Goal: Information Seeking & Learning: Learn about a topic

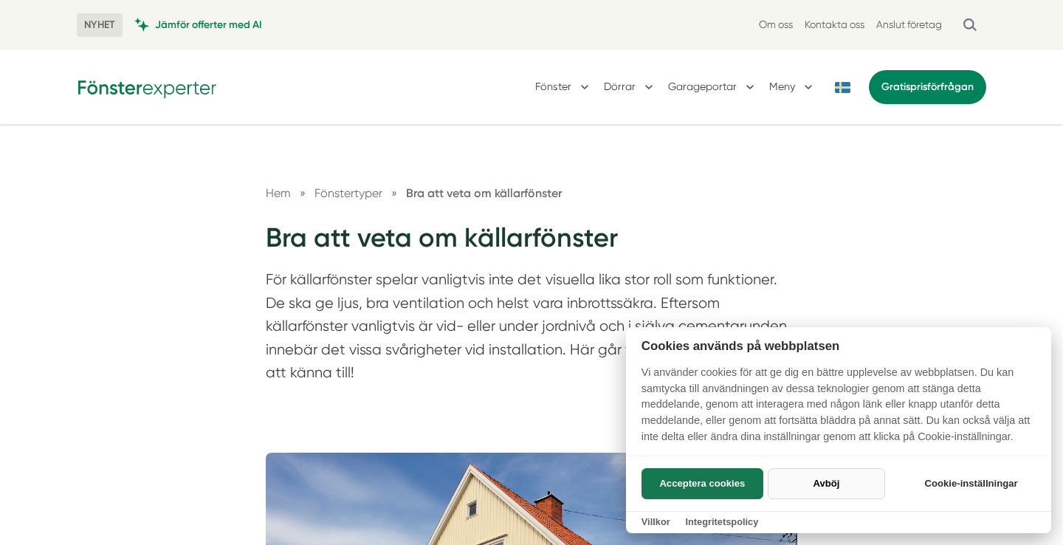
click at [845, 487] on button "Avböj" at bounding box center [826, 483] width 117 height 31
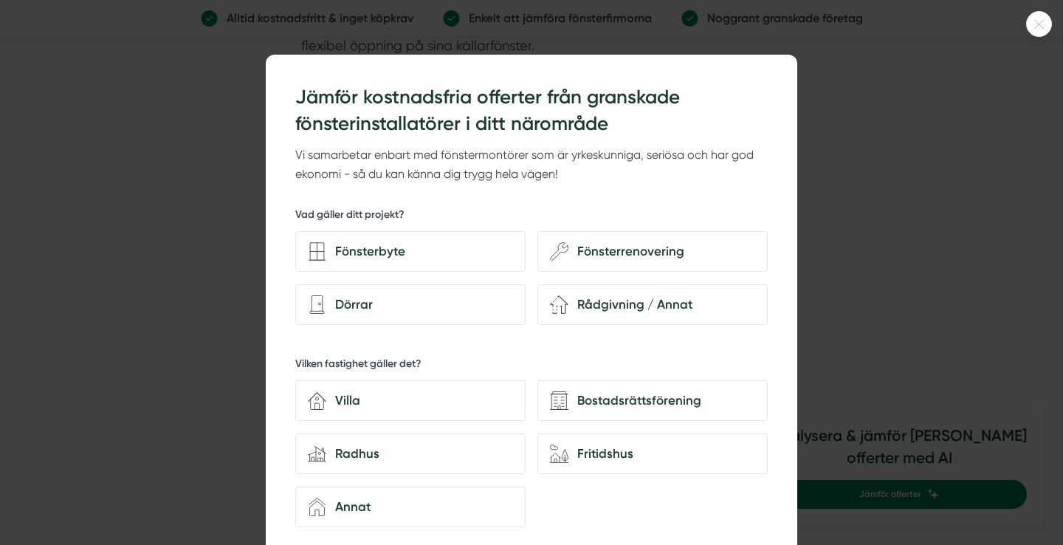
click at [1038, 20] on icon at bounding box center [1039, 24] width 24 height 9
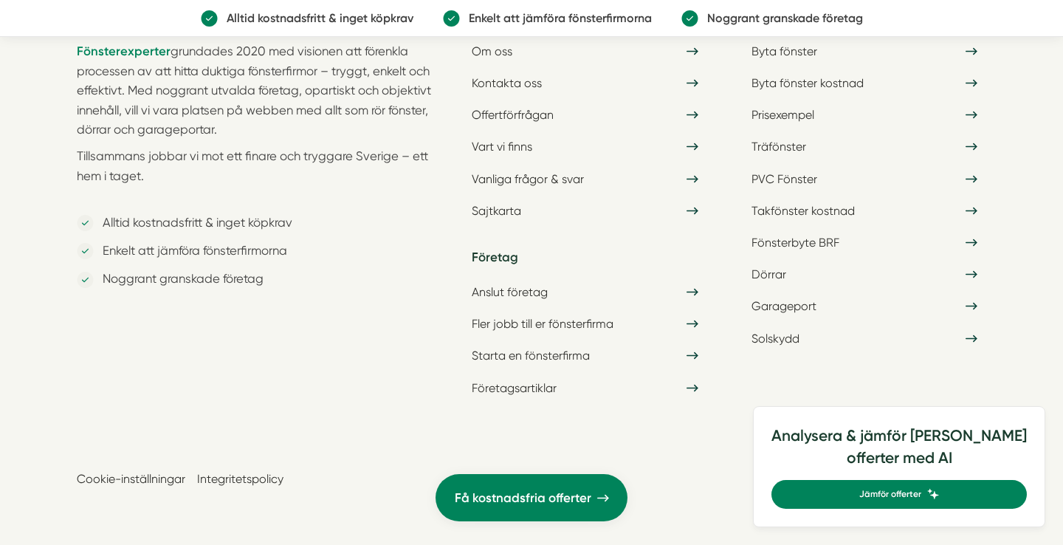
scroll to position [6681, 0]
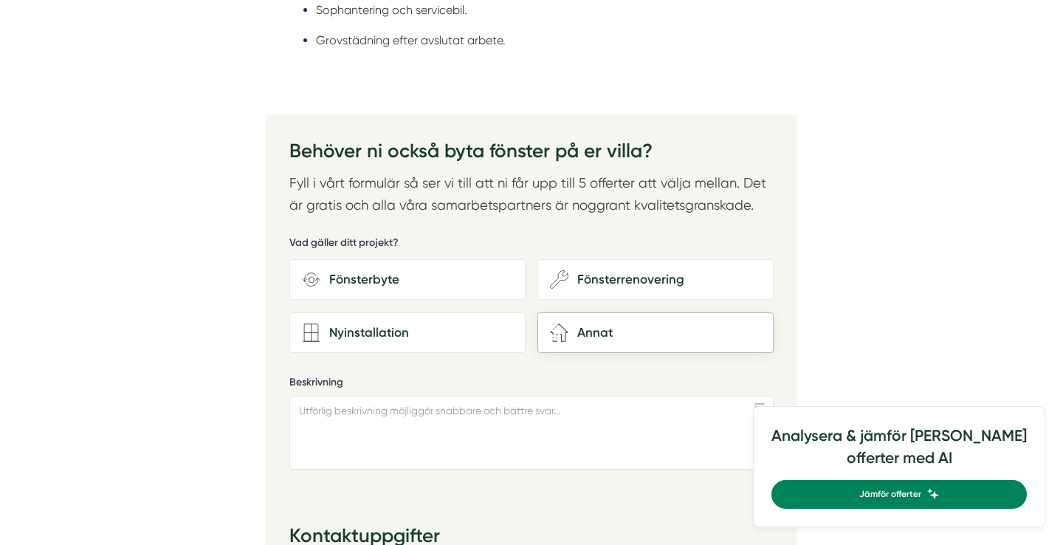
scroll to position [1588, 0]
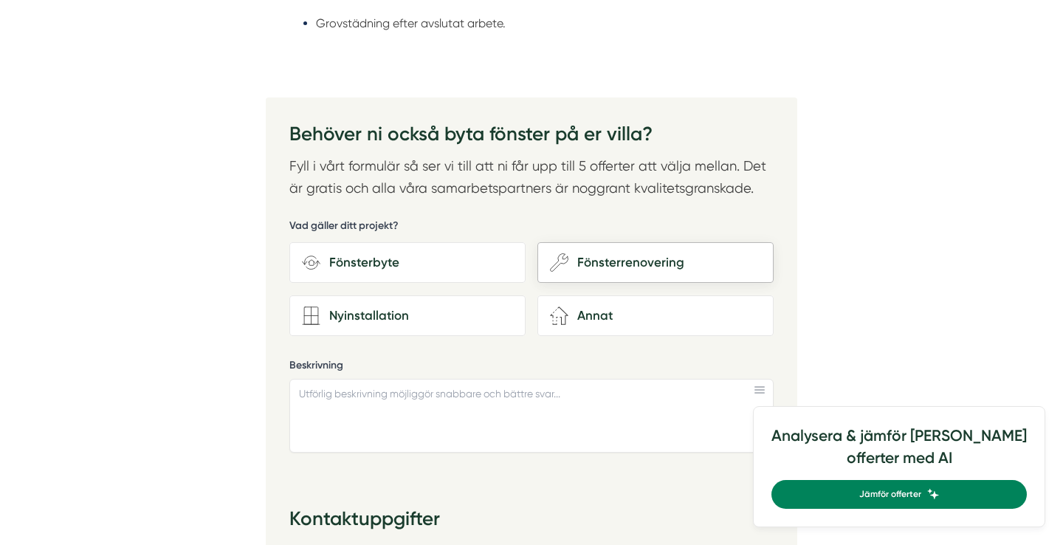
click at [598, 252] on div "Fönsterrenovering" at bounding box center [664, 262] width 193 height 20
click at [0, 0] on input "wench Fönsterrenovering" at bounding box center [0, 0] width 0 height 0
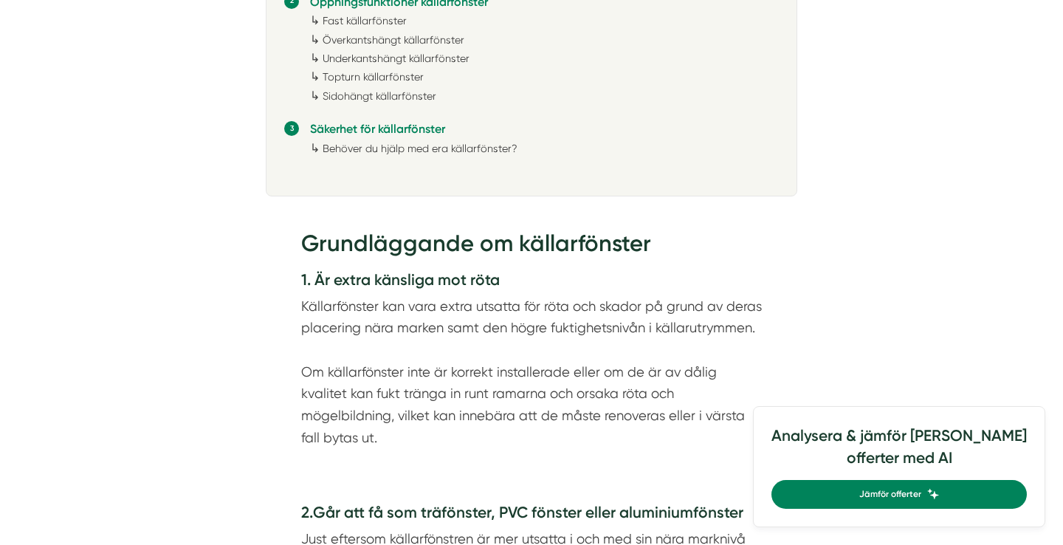
scroll to position [1004, 0]
